Goal: Find specific page/section: Find specific page/section

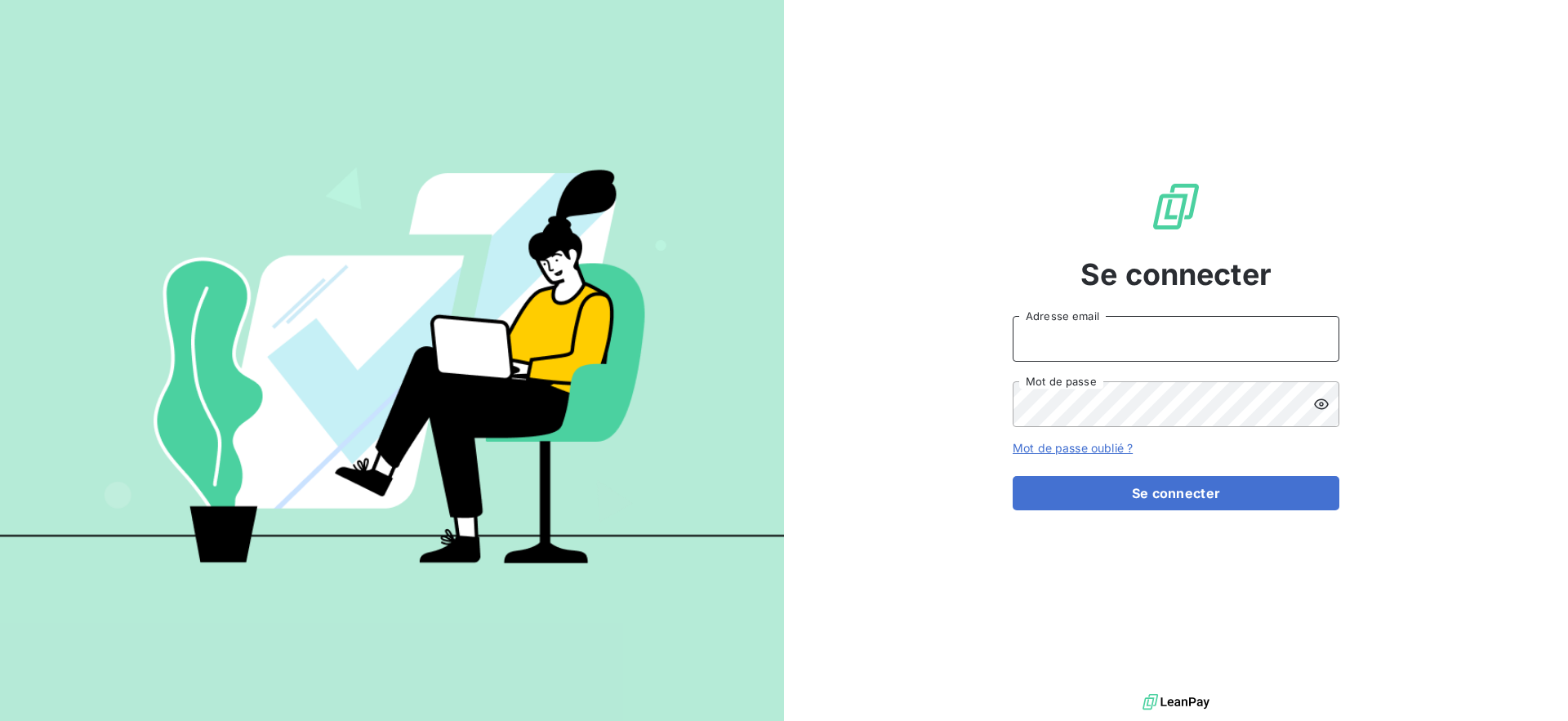
click at [1106, 360] on input "Adresse email" at bounding box center [1176, 338] width 327 height 46
type input "admin@kiloutou"
click at [1013, 476] on button "Se connecter" at bounding box center [1176, 493] width 327 height 34
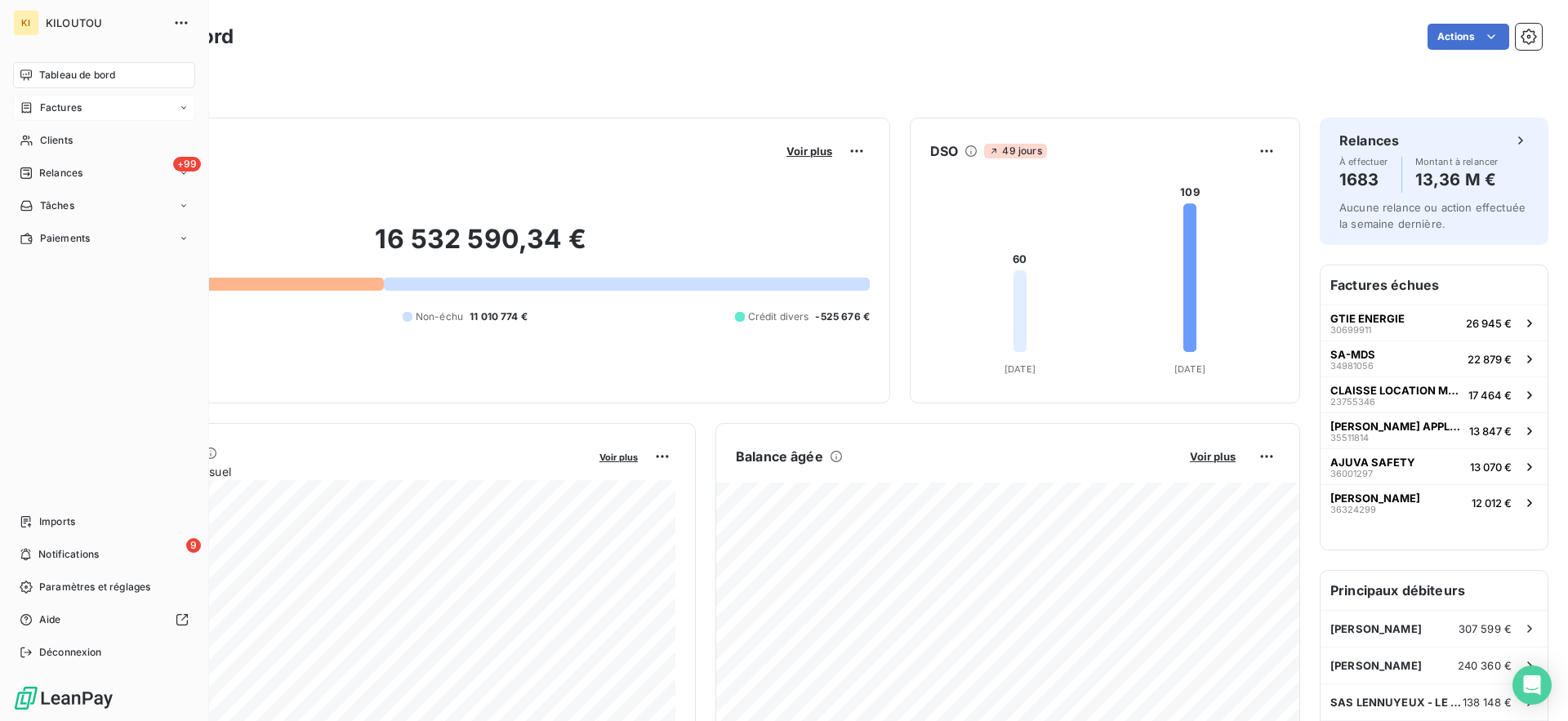
click at [41, 115] on span "Factures" at bounding box center [60, 107] width 41 height 15
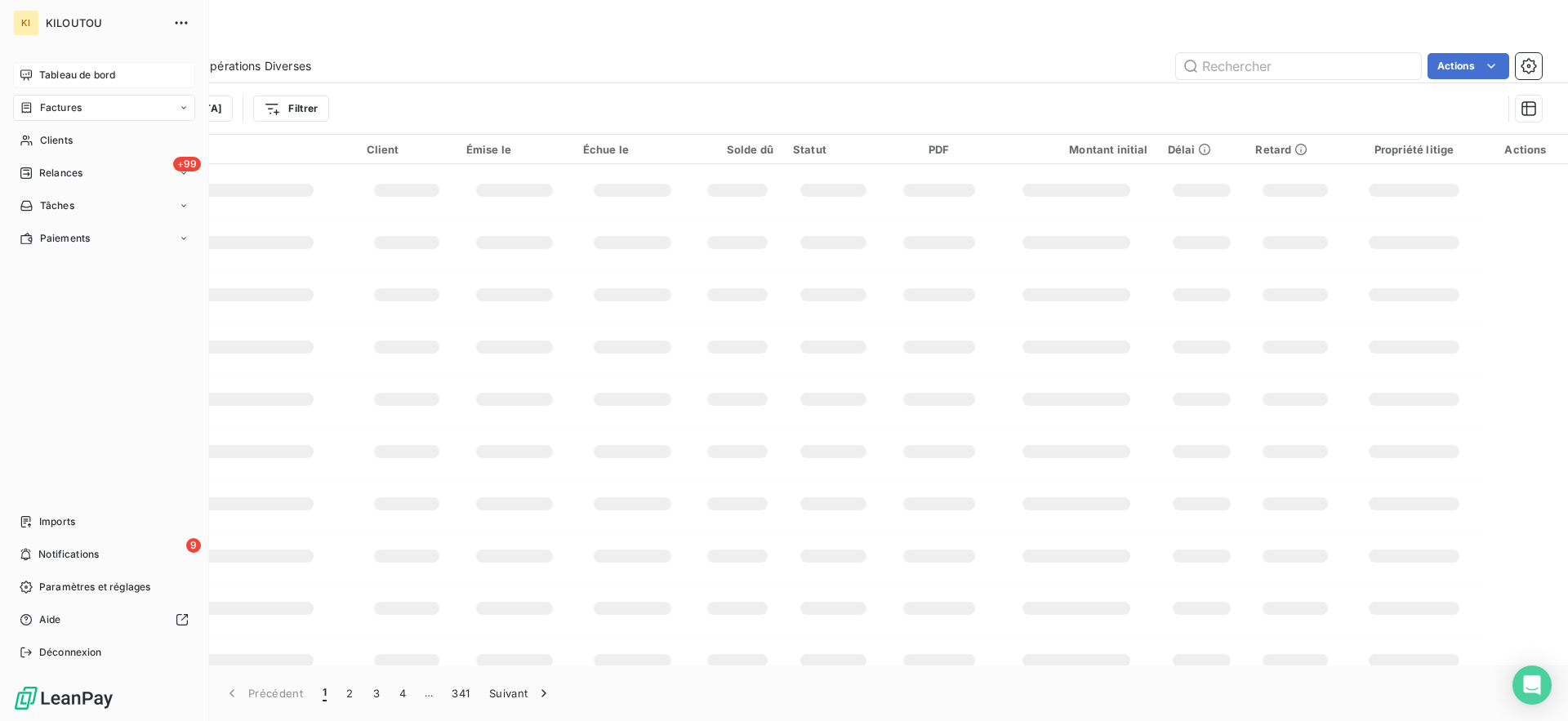
click at [34, 76] on div "Tableau de bord" at bounding box center [103, 75] width 182 height 26
